Goal: Transaction & Acquisition: Book appointment/travel/reservation

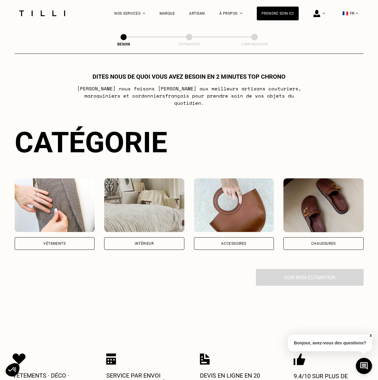
click at [74, 239] on div "Vêtements" at bounding box center [55, 243] width 80 height 13
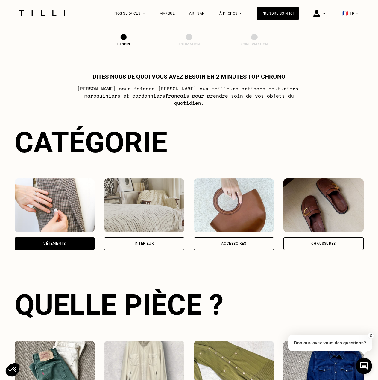
scroll to position [196, 0]
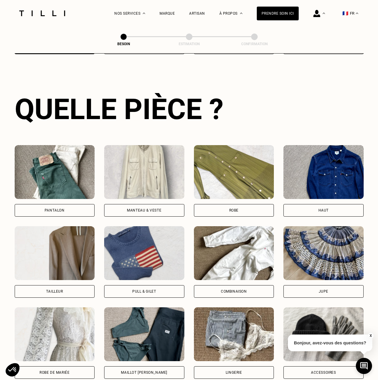
click at [52, 204] on div "Pantalon" at bounding box center [55, 210] width 80 height 13
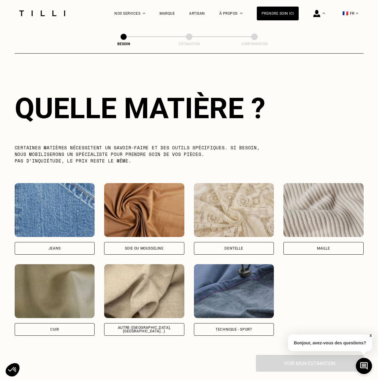
click at [145, 326] on div "Autre ([GEOGRAPHIC_DATA], [GEOGRAPHIC_DATA]...)" at bounding box center [144, 329] width 70 height 7
select select "FR"
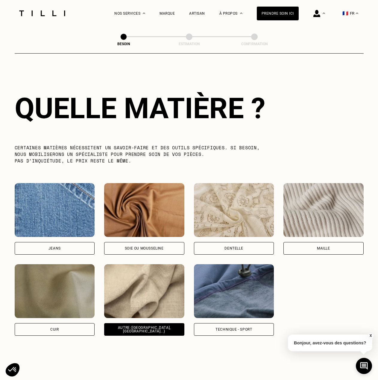
scroll to position [805, 0]
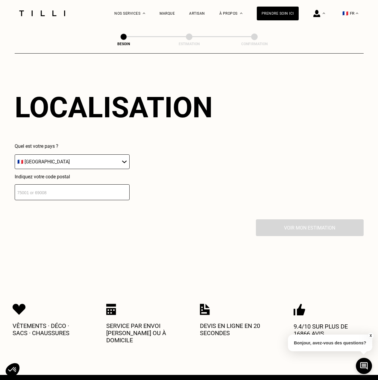
click at [75, 187] on input "number" at bounding box center [72, 192] width 115 height 16
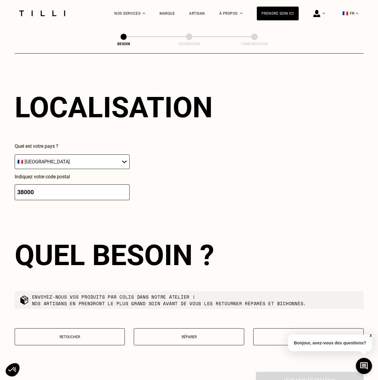
scroll to position [953, 0]
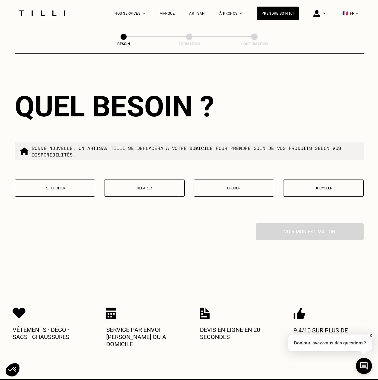
type input "38000"
click at [51, 186] on p "Retoucher" at bounding box center [55, 188] width 74 height 4
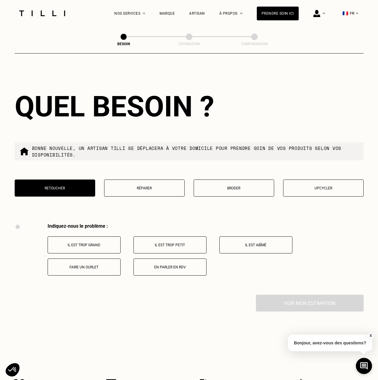
scroll to position [1107, 0]
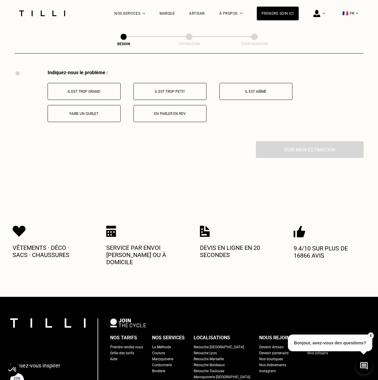
click at [101, 89] on p "Il est trop grand" at bounding box center [84, 91] width 66 height 4
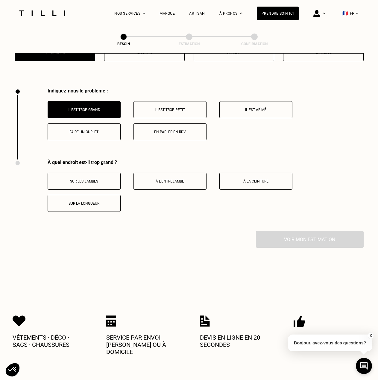
click at [94, 130] on p "Faire un ourlet" at bounding box center [84, 132] width 66 height 4
click at [92, 108] on p "Il est trop grand" at bounding box center [84, 110] width 66 height 4
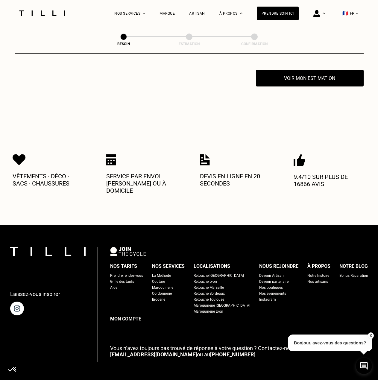
scroll to position [1059, 0]
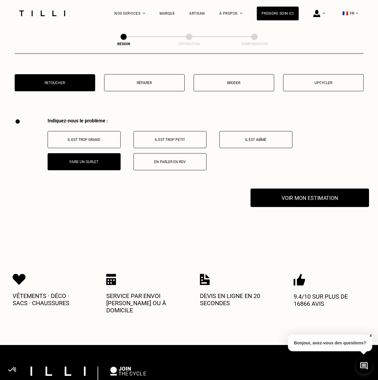
click at [272, 195] on button "Voir mon estimation" at bounding box center [309, 198] width 119 height 19
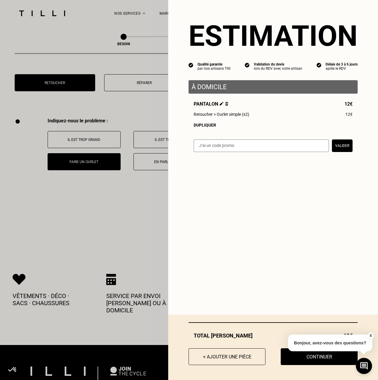
click at [371, 334] on button "X" at bounding box center [371, 335] width 6 height 7
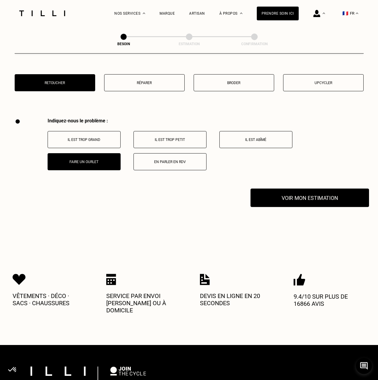
click at [295, 196] on button "Voir mon estimation" at bounding box center [309, 198] width 119 height 19
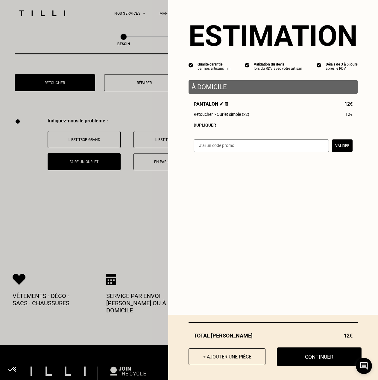
click at [312, 359] on button "Continuer" at bounding box center [319, 356] width 85 height 19
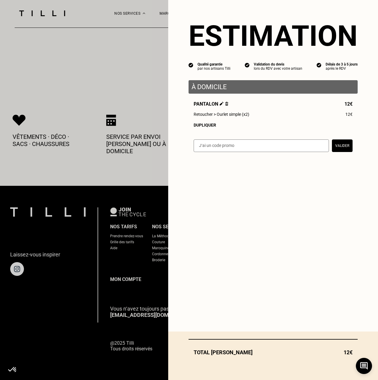
scroll to position [226, 0]
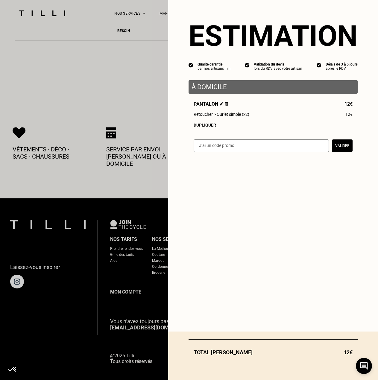
select select "FR"
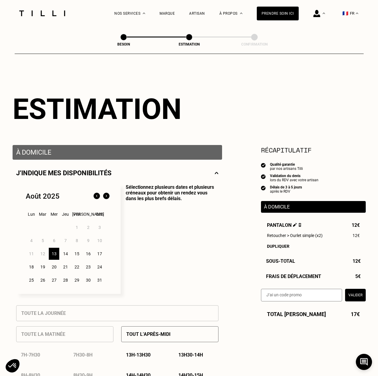
type input "06 35 45 94 14"
click at [288, 296] on input "text" at bounding box center [301, 294] width 81 height 13
paste input "TILLIpae6qMV"
type input "TILLIpae6qMV"
click at [356, 295] on button "Valider" at bounding box center [355, 294] width 21 height 13
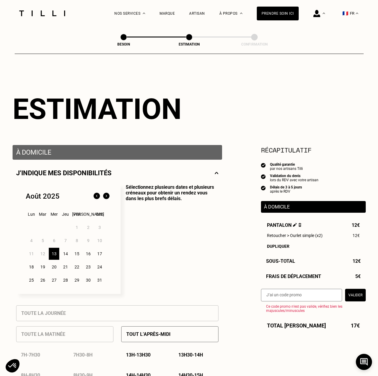
click at [305, 294] on input "text" at bounding box center [301, 294] width 81 height 13
paste input "TILLIpHxppCg"
type input "TILLIpHxppCg"
click at [355, 297] on button "Valider" at bounding box center [355, 294] width 21 height 13
click at [300, 298] on input "text" at bounding box center [301, 294] width 81 height 13
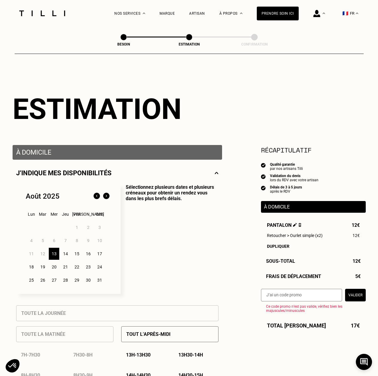
paste input "REPROG5"
type input "REPROG5"
click at [352, 297] on button "Valider" at bounding box center [355, 294] width 21 height 13
click at [307, 296] on input "text" at bounding box center [301, 294] width 81 height 13
paste input "CAREFORYOU25"
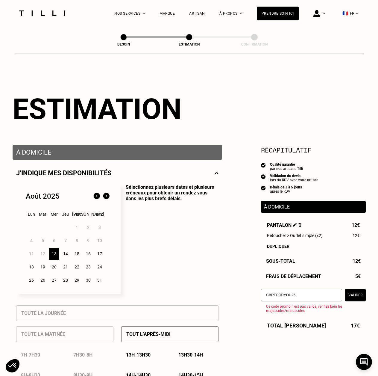
type input "CAREFORYOU25"
click at [352, 297] on button "Valider" at bounding box center [355, 294] width 21 height 13
click at [300, 290] on input "text" at bounding box center [301, 294] width 81 height 13
click at [303, 293] on input "text" at bounding box center [301, 294] width 81 height 13
click at [318, 301] on input "text" at bounding box center [301, 294] width 81 height 13
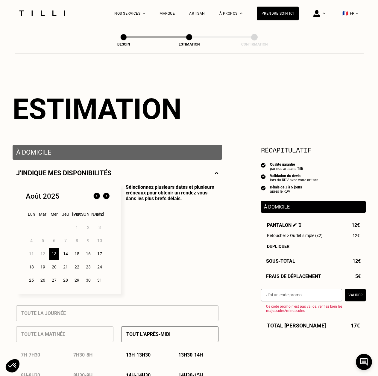
paste input "TILLIPTX5NWM"
type input "TILLIPTX5NWM"
click at [351, 297] on button "Valider" at bounding box center [355, 294] width 21 height 13
